Goal: Find specific page/section: Find specific page/section

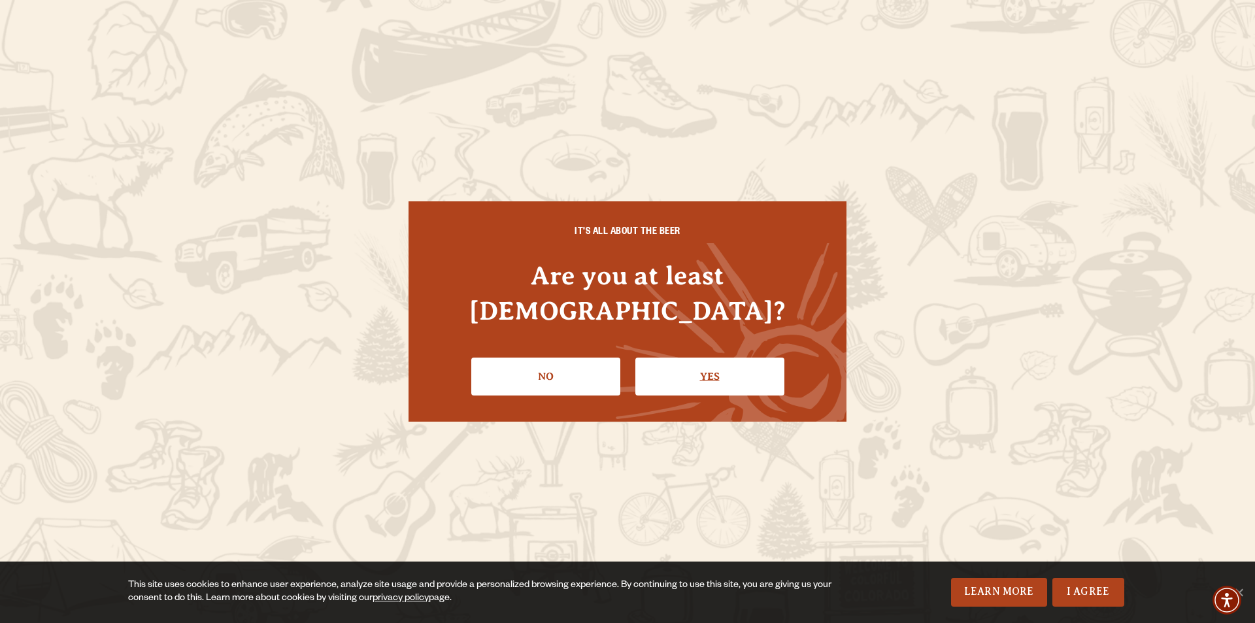
click at [708, 367] on link "Yes" at bounding box center [709, 376] width 149 height 38
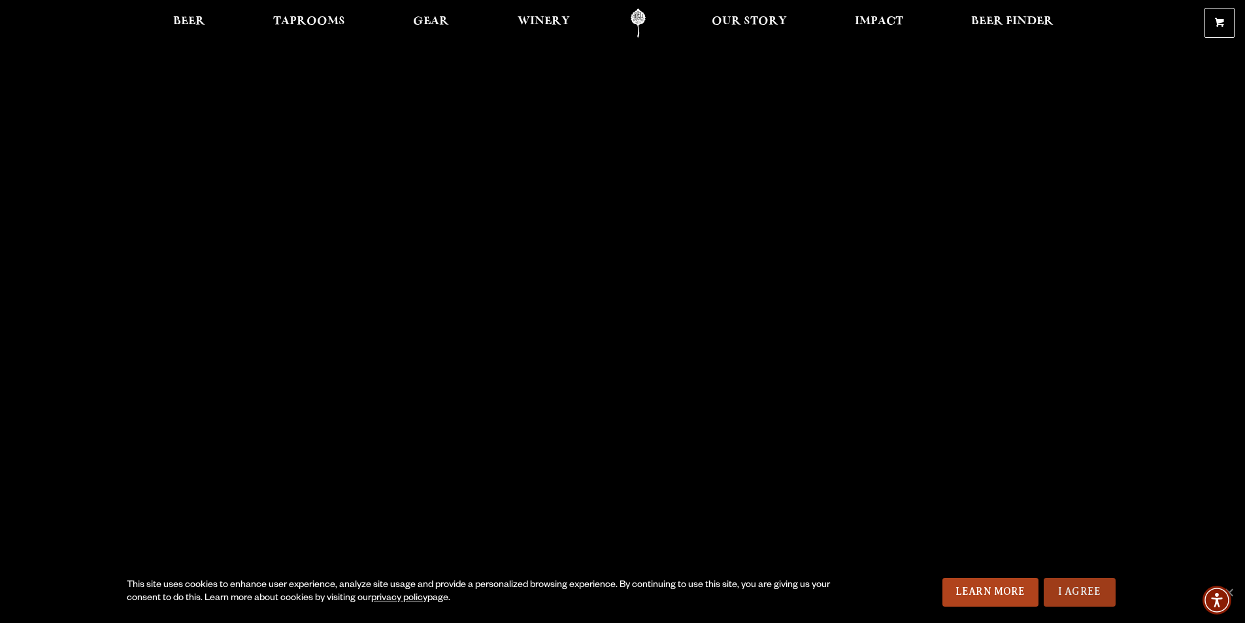
click at [1088, 595] on link "I Agree" at bounding box center [1080, 592] width 72 height 29
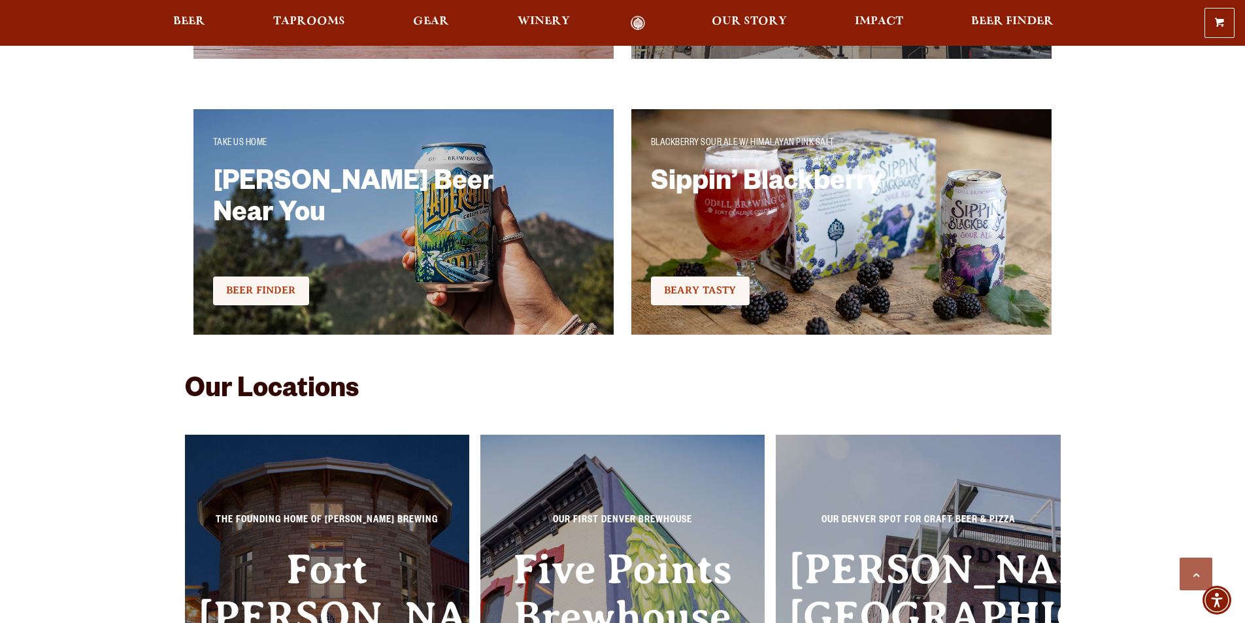
scroll to position [2875, 0]
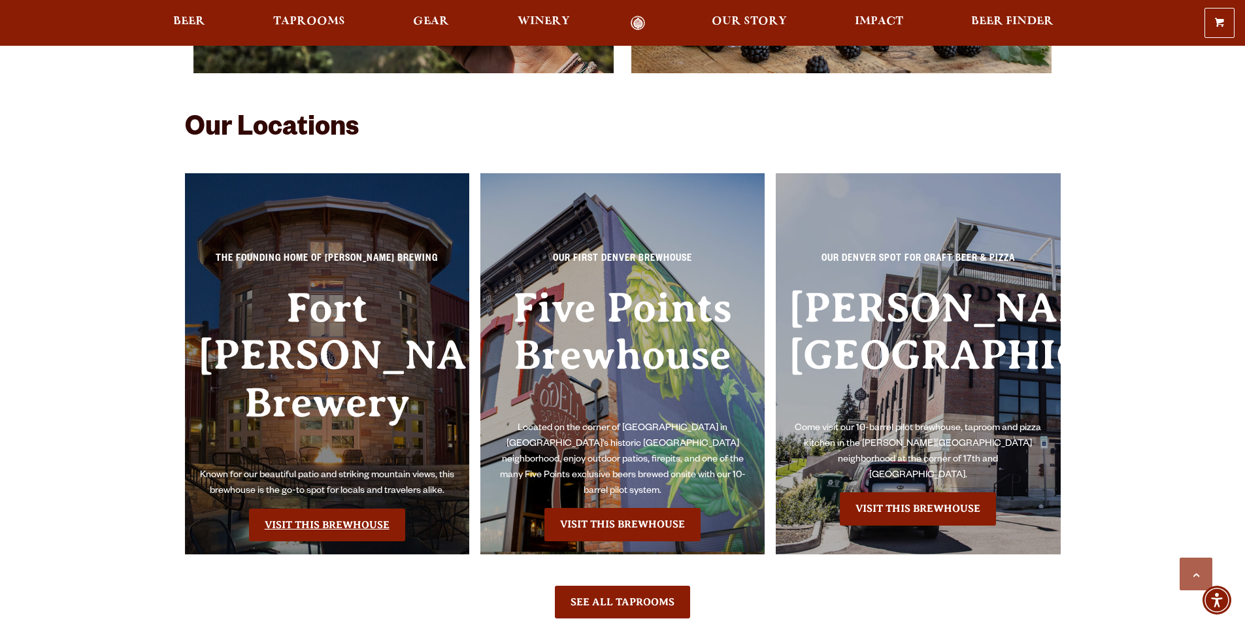
click at [298, 508] on link "Visit this Brewhouse" at bounding box center [327, 524] width 156 height 33
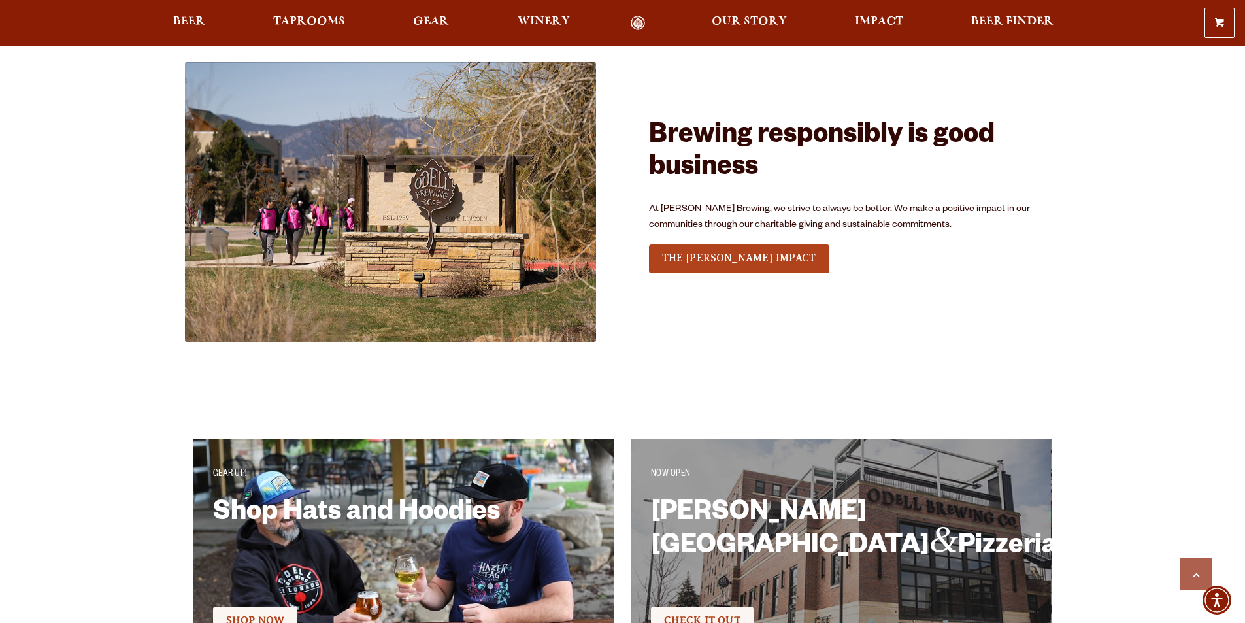
scroll to position [1694, 0]
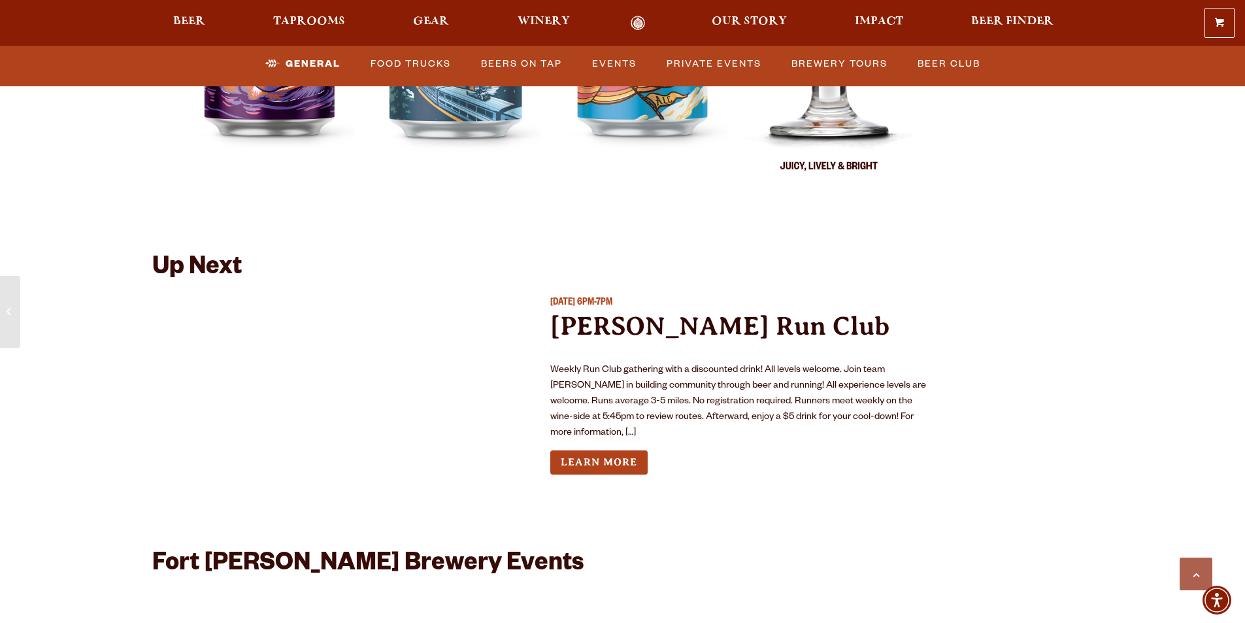
scroll to position [5097, 0]
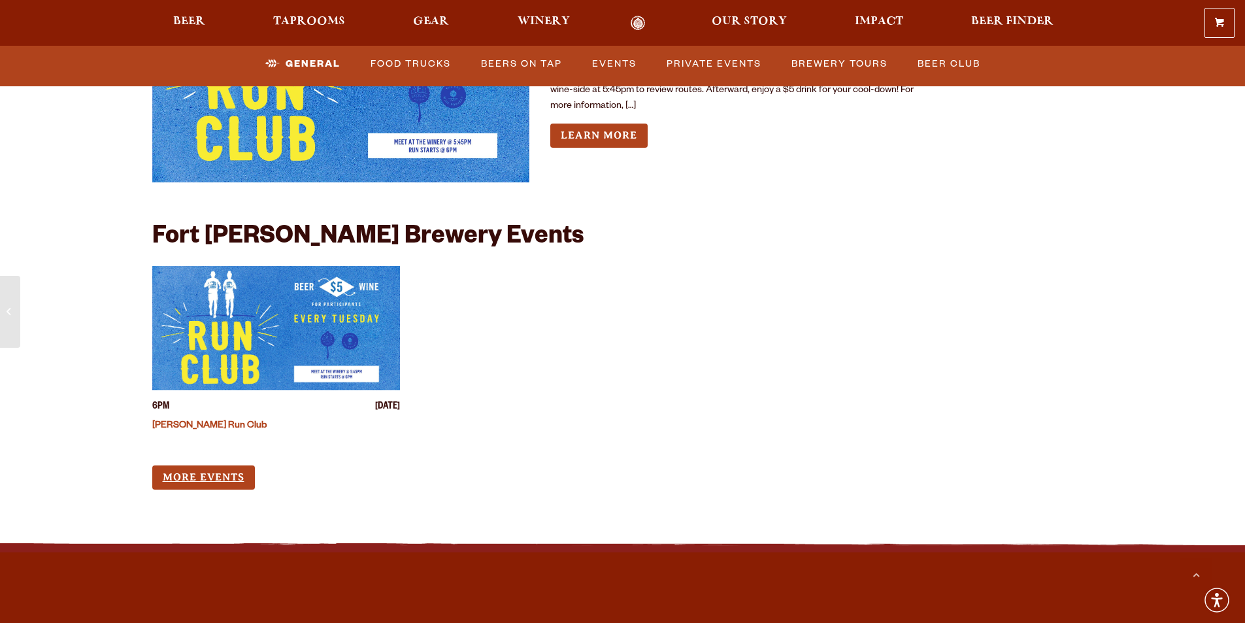
click at [186, 465] on link "More Events" at bounding box center [203, 477] width 103 height 24
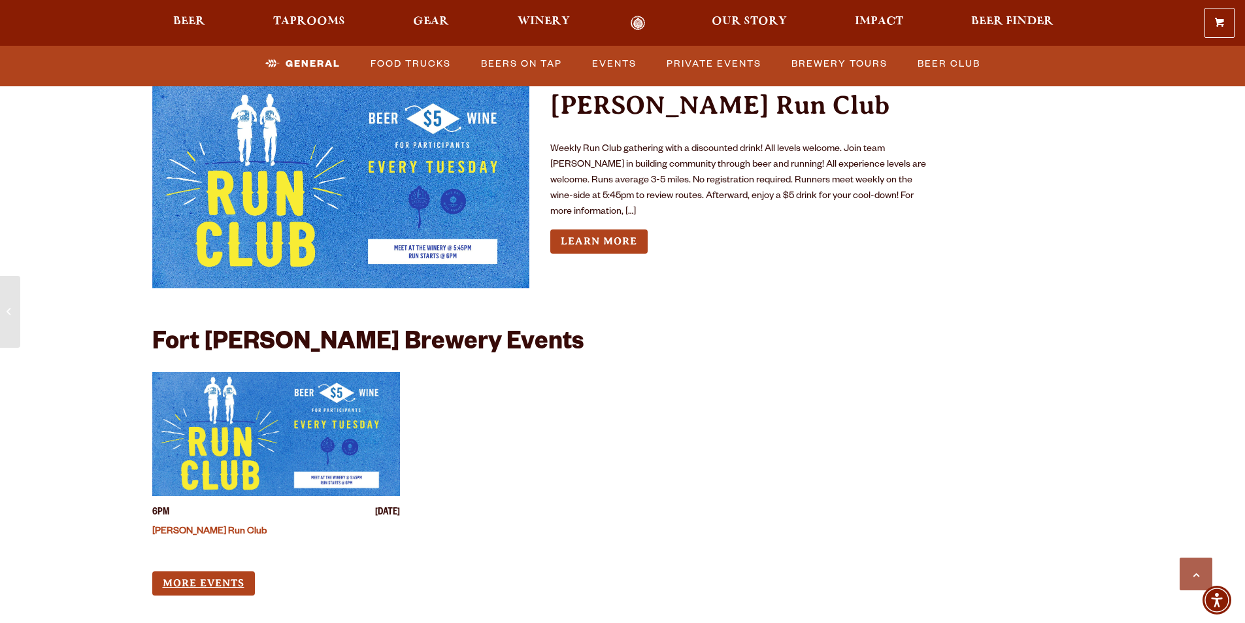
scroll to position [4836, 0]
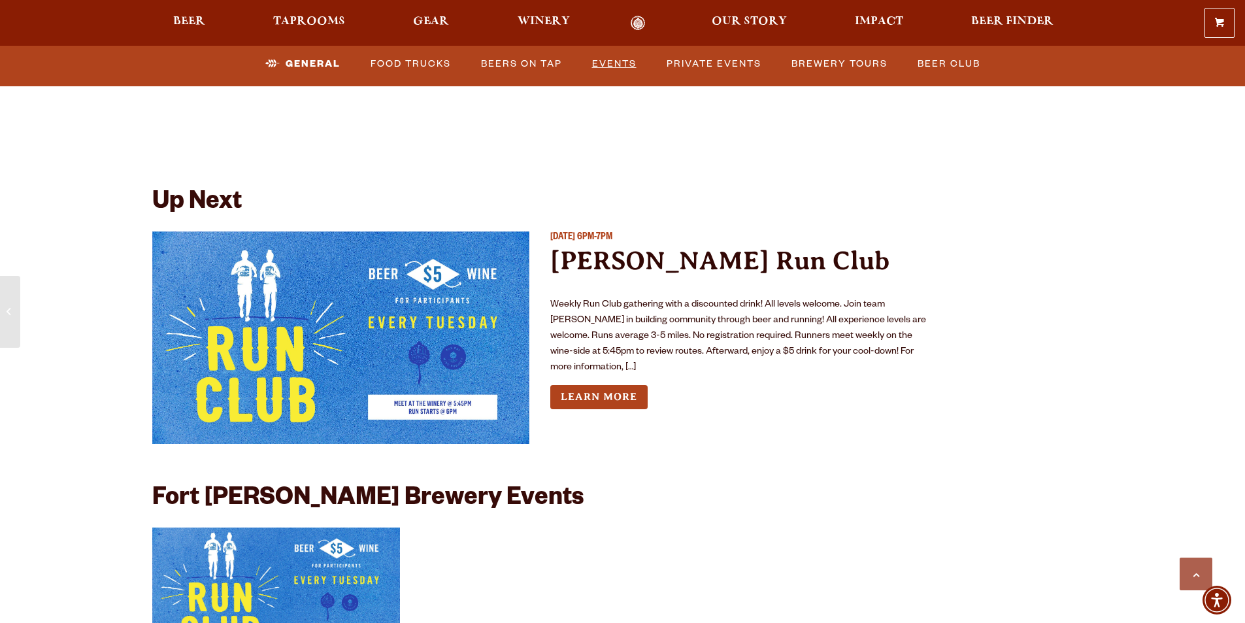
click at [618, 69] on link "Events" at bounding box center [614, 64] width 55 height 30
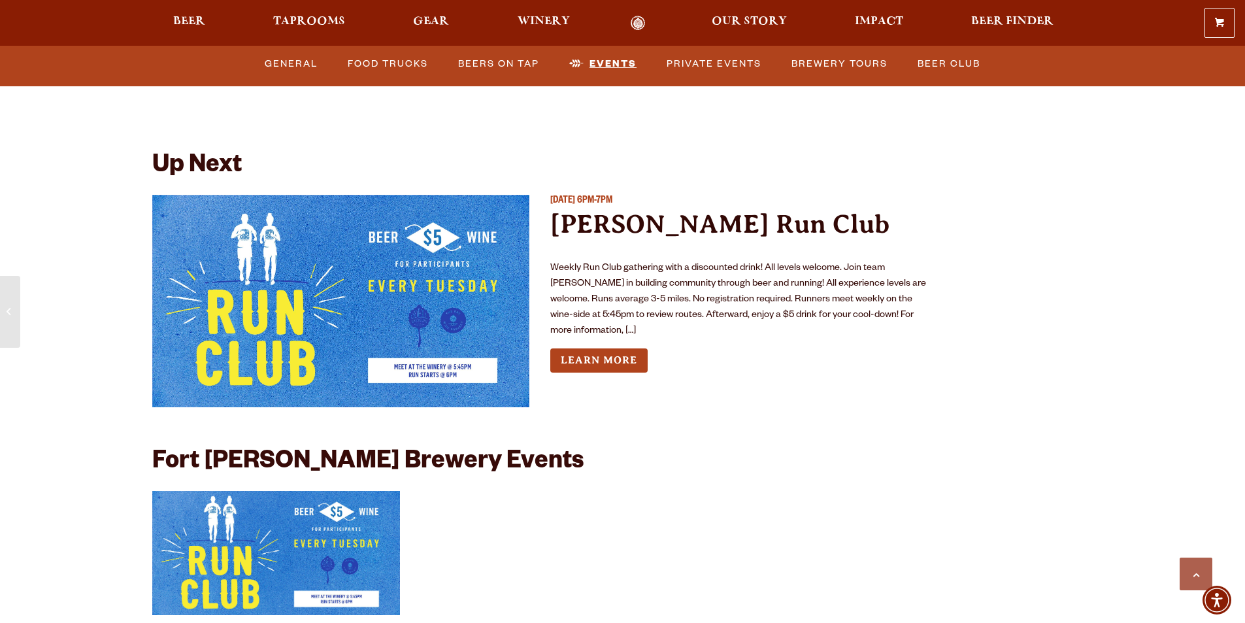
scroll to position [4876, 0]
